Goal: Task Accomplishment & Management: Manage account settings

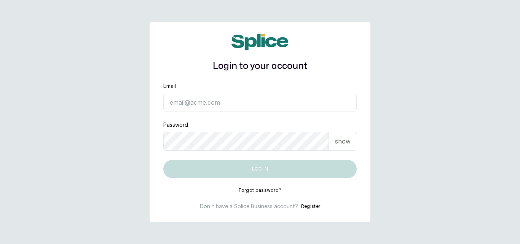
type input "hello@sylviaskidsssalon.com"
click at [277, 169] on button "Log in" at bounding box center [259, 169] width 193 height 18
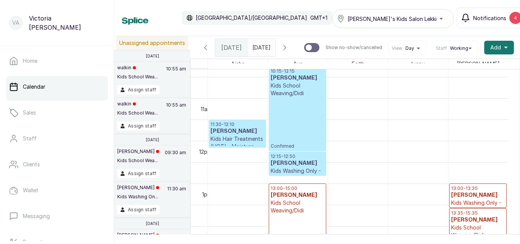
click at [473, 19] on span "Notifications" at bounding box center [489, 18] width 33 height 8
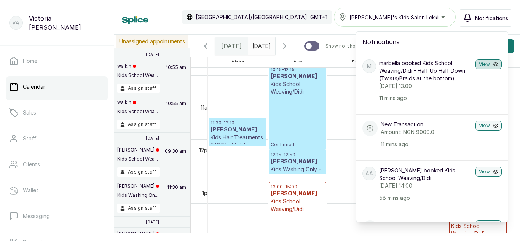
click at [480, 64] on button "View" at bounding box center [489, 64] width 26 height 10
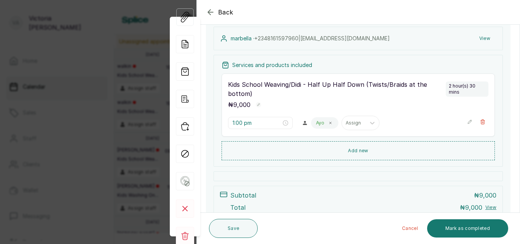
scroll to position [119, 0]
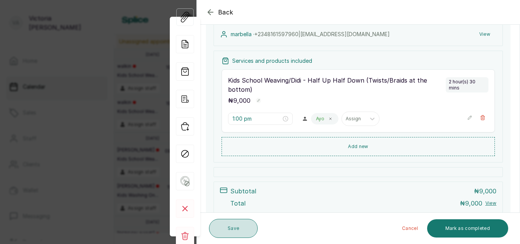
click at [238, 228] on button "Save" at bounding box center [233, 228] width 49 height 19
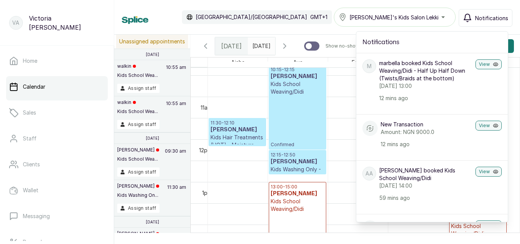
click at [397, 182] on p "[PERSON_NAME] booked Kids School Weaving/Didi" at bounding box center [425, 174] width 93 height 15
click at [477, 177] on button "View" at bounding box center [489, 172] width 26 height 10
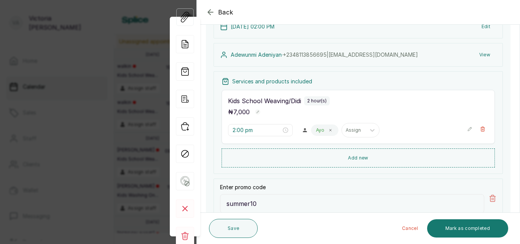
scroll to position [100, 0]
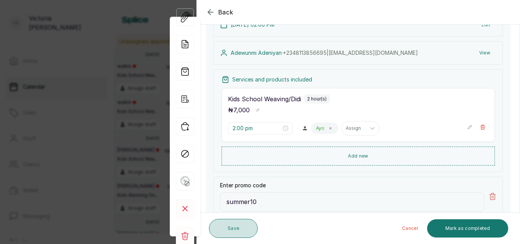
click at [231, 222] on button "Save" at bounding box center [233, 228] width 49 height 19
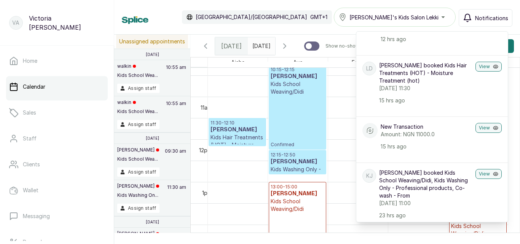
scroll to position [307, 0]
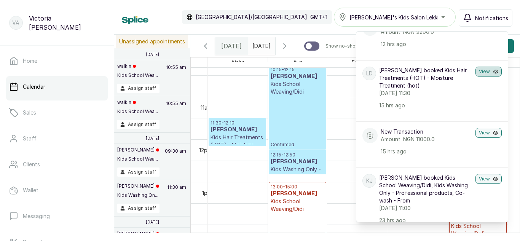
click at [479, 77] on button "View" at bounding box center [489, 72] width 26 height 10
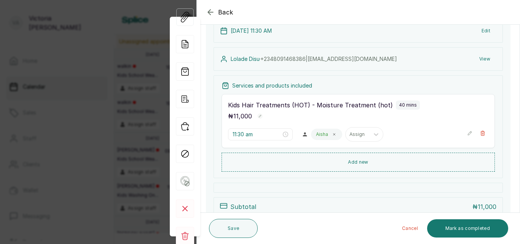
scroll to position [96, 0]
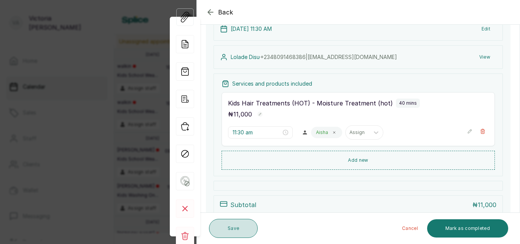
click at [245, 227] on button "Save" at bounding box center [233, 228] width 49 height 19
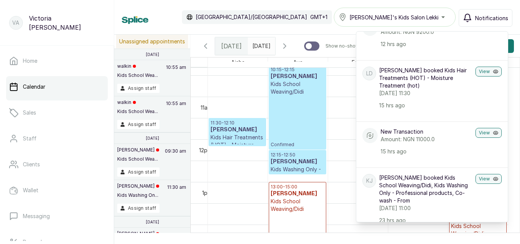
click at [495, 16] on span "Notifications" at bounding box center [491, 18] width 33 height 8
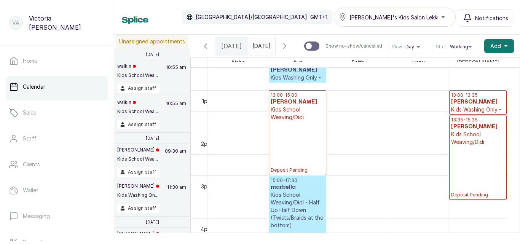
scroll to position [498, 0]
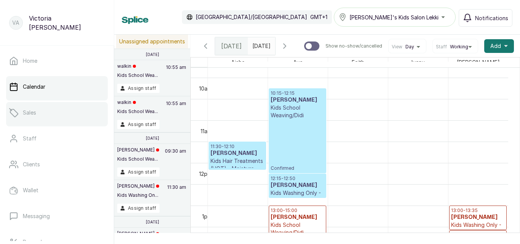
click at [70, 111] on link "Sales" at bounding box center [57, 112] width 102 height 21
